Goal: Information Seeking & Learning: Understand process/instructions

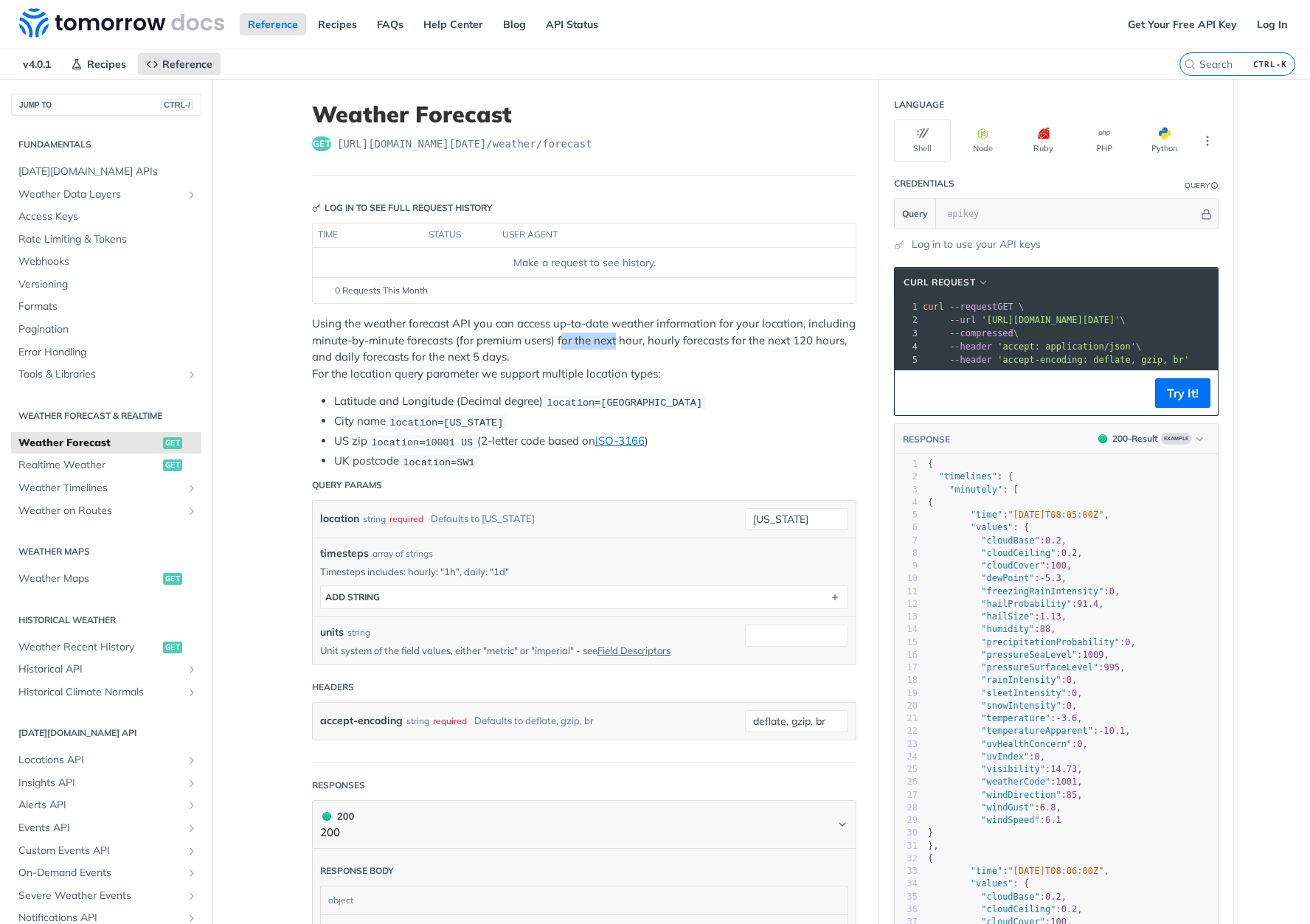
drag, startPoint x: 563, startPoint y: 339, endPoint x: 616, endPoint y: 339, distance: 53.0
click at [616, 339] on p "Using the weather forecast API you can access up-to-date weather information fo…" at bounding box center [584, 349] width 545 height 67
click at [663, 339] on p "Using the weather forecast API you can access up-to-date weather information fo…" at bounding box center [584, 349] width 545 height 67
click at [811, 339] on p "Using the weather forecast API you can access up-to-date weather information fo…" at bounding box center [584, 349] width 545 height 67
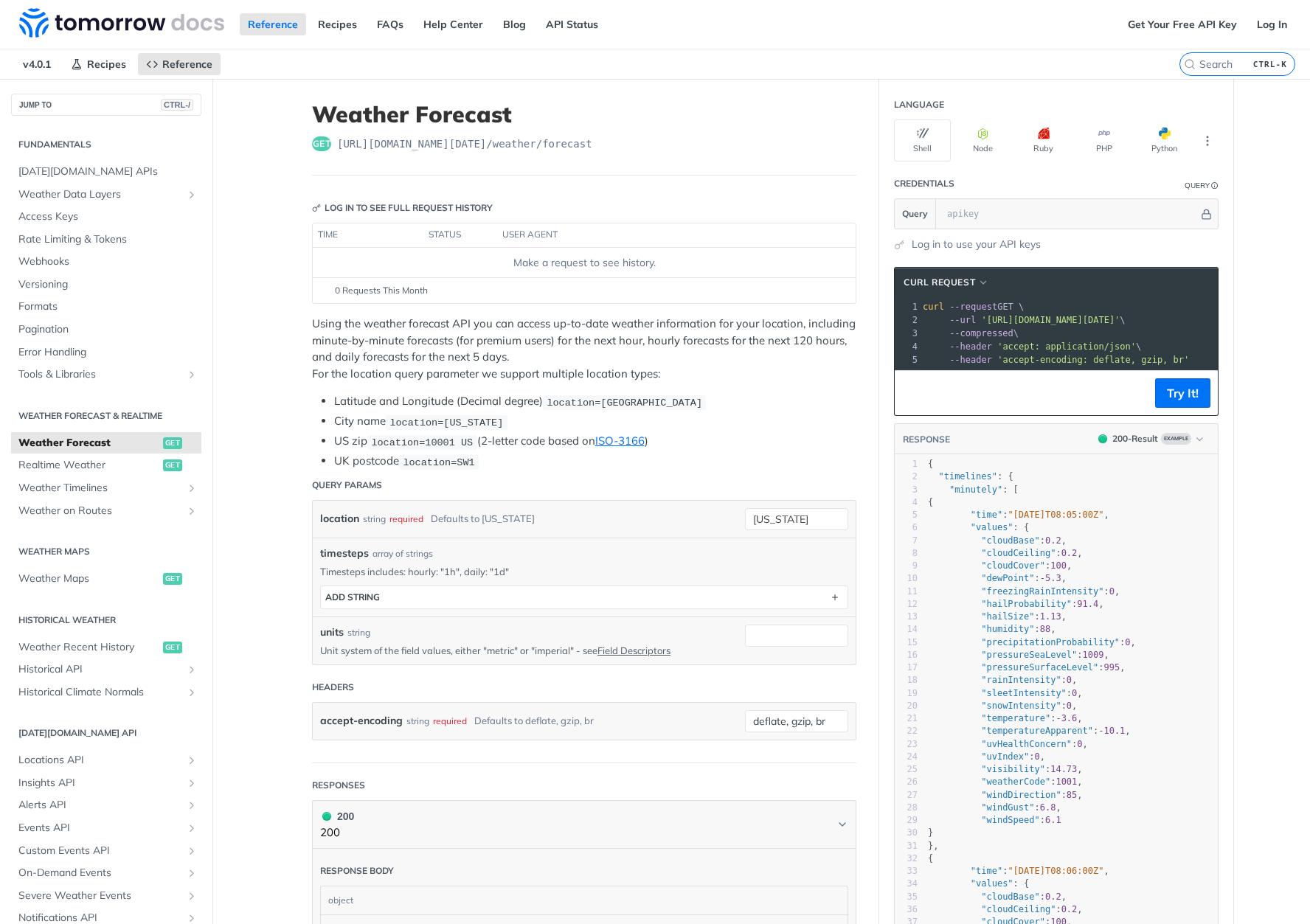
click at [811, 339] on p "Using the weather forecast API you can access up-to-date weather information fo…" at bounding box center [584, 349] width 545 height 67
